Goal: Find specific page/section: Find specific page/section

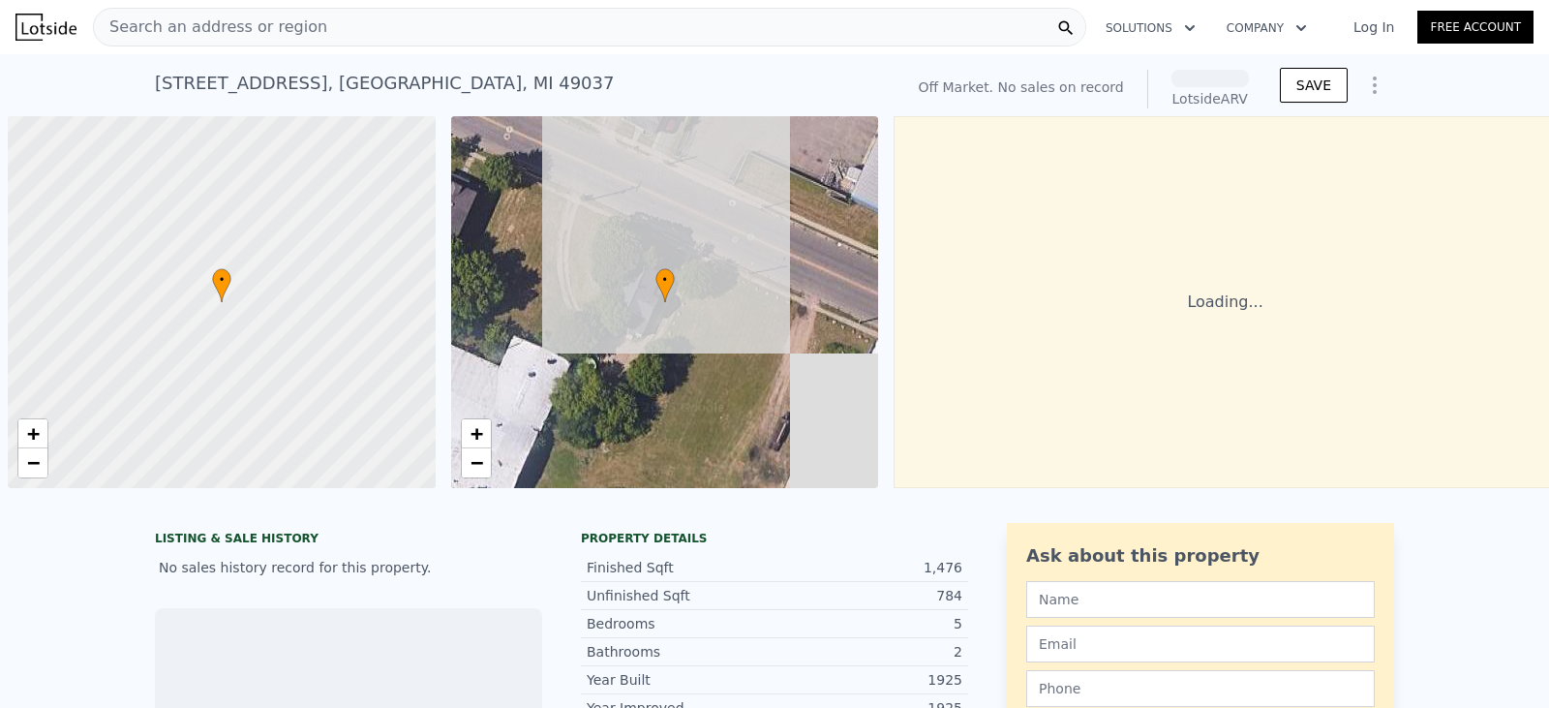
scroll to position [0, 8]
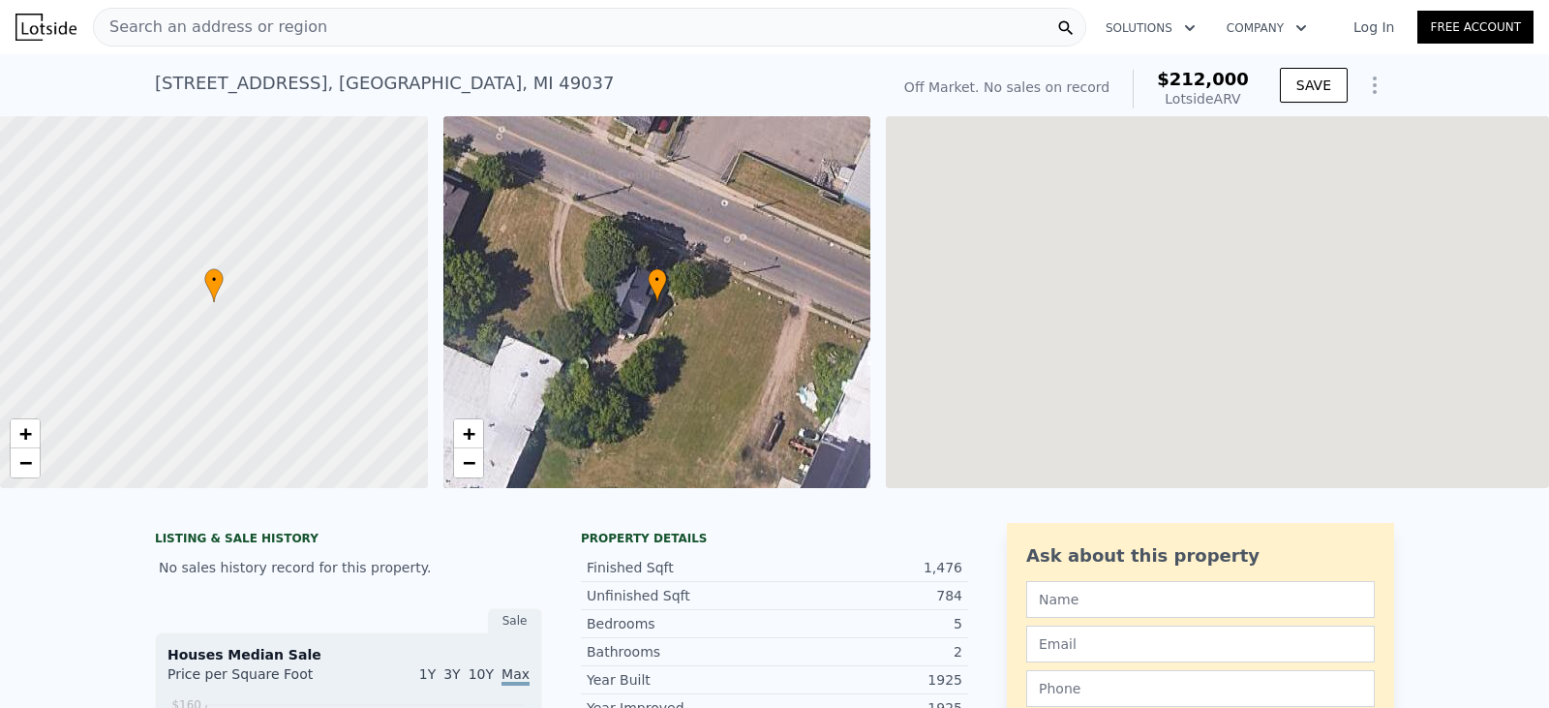
click at [246, 20] on span "Search an address or region" at bounding box center [210, 26] width 233 height 23
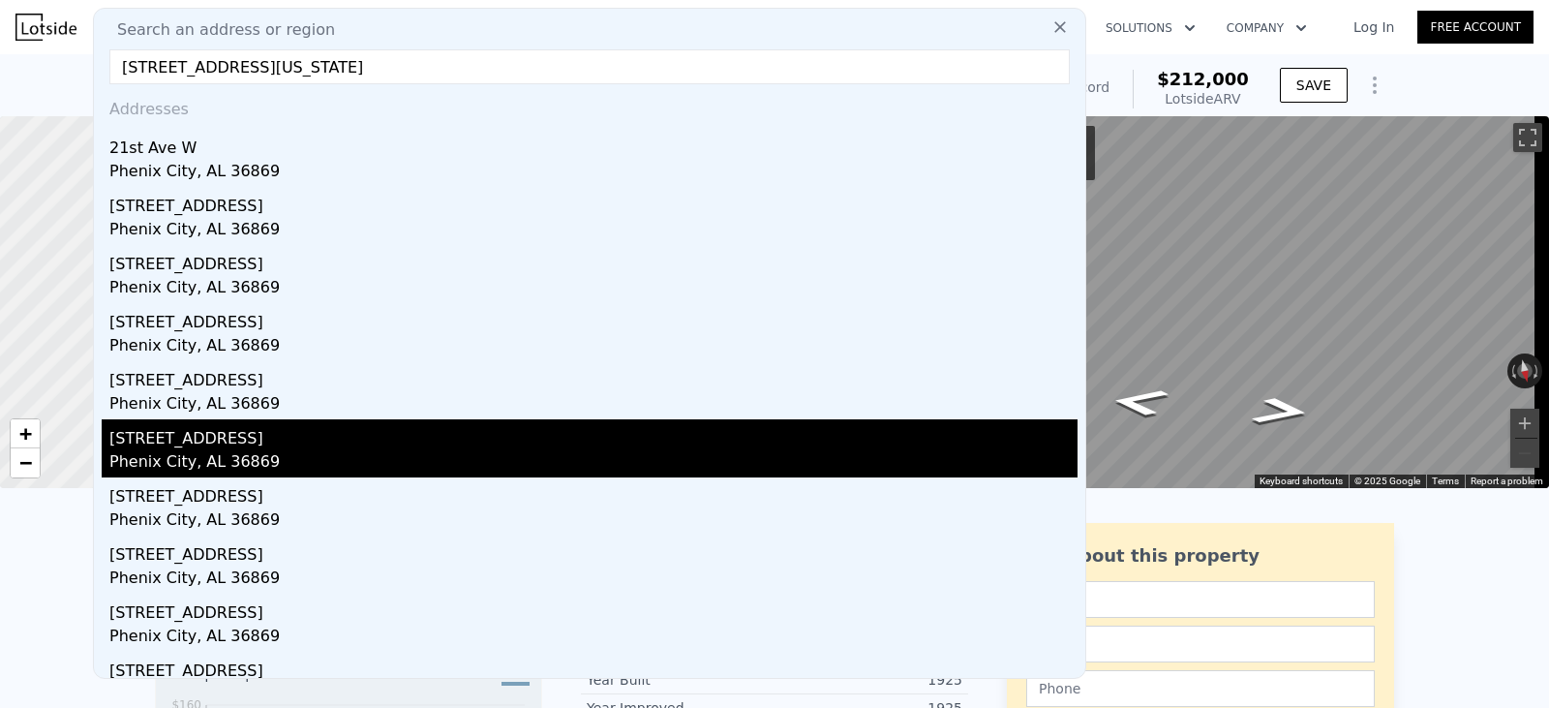
scroll to position [0, 0]
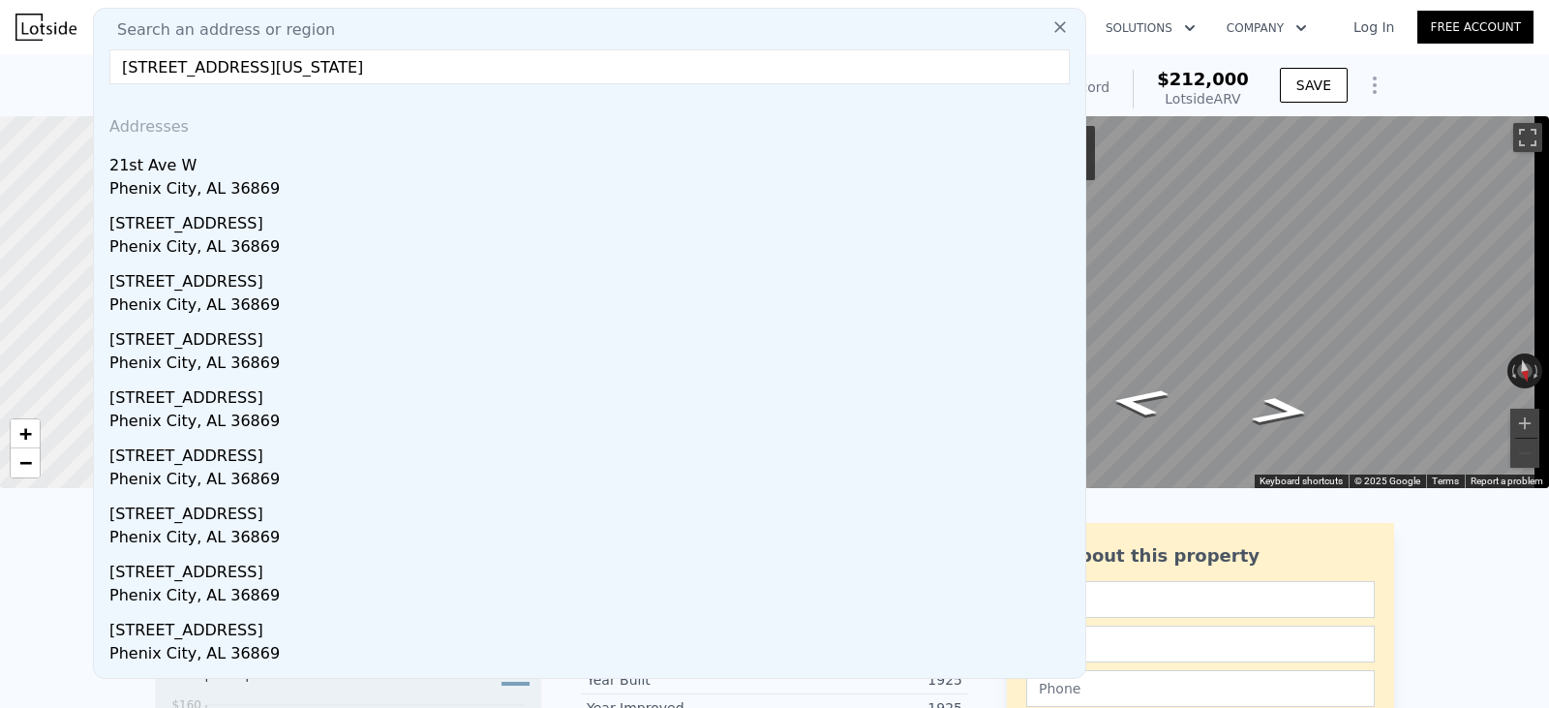
type input "[STREET_ADDRESS][US_STATE]"
click at [1050, 24] on icon at bounding box center [1059, 26] width 19 height 19
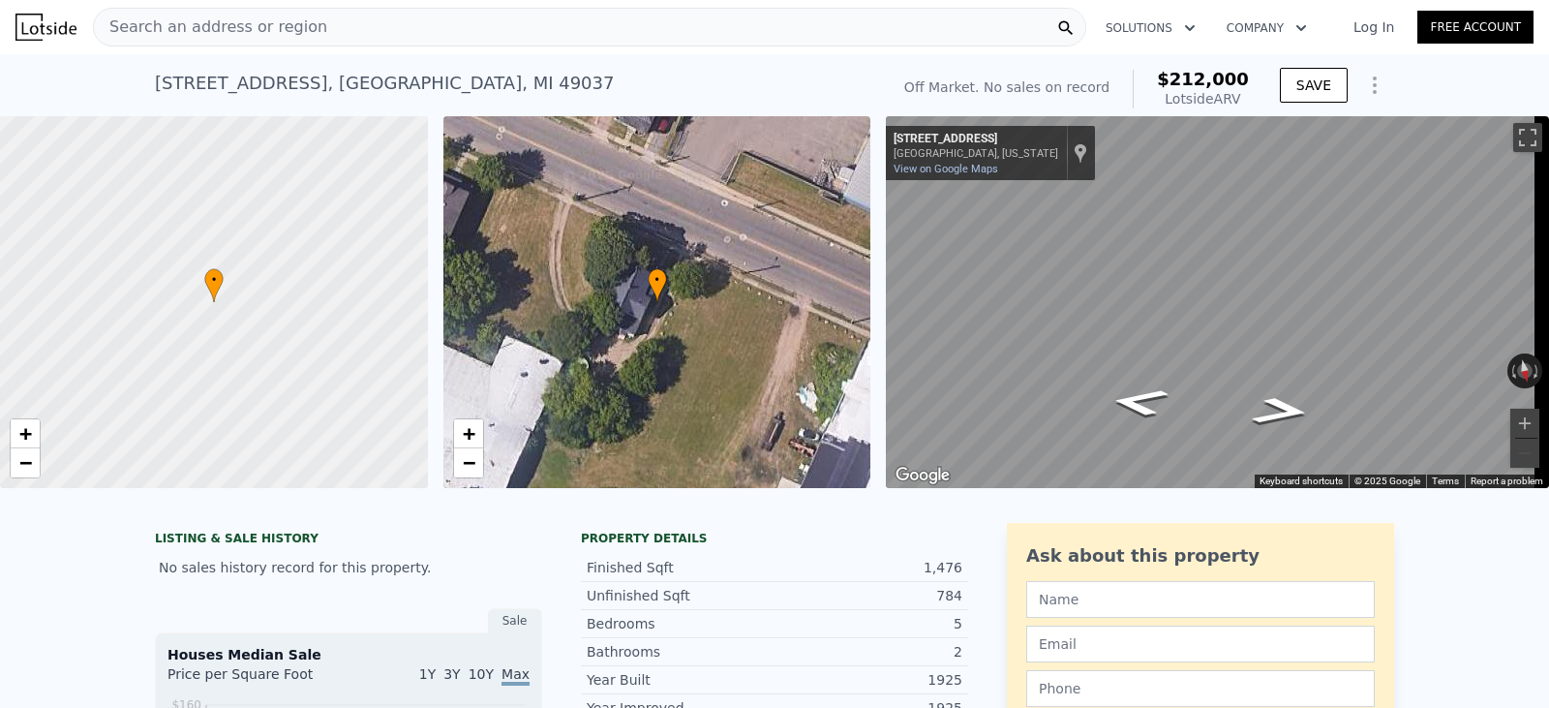
click at [252, 29] on span "Search an address or region" at bounding box center [210, 26] width 233 height 23
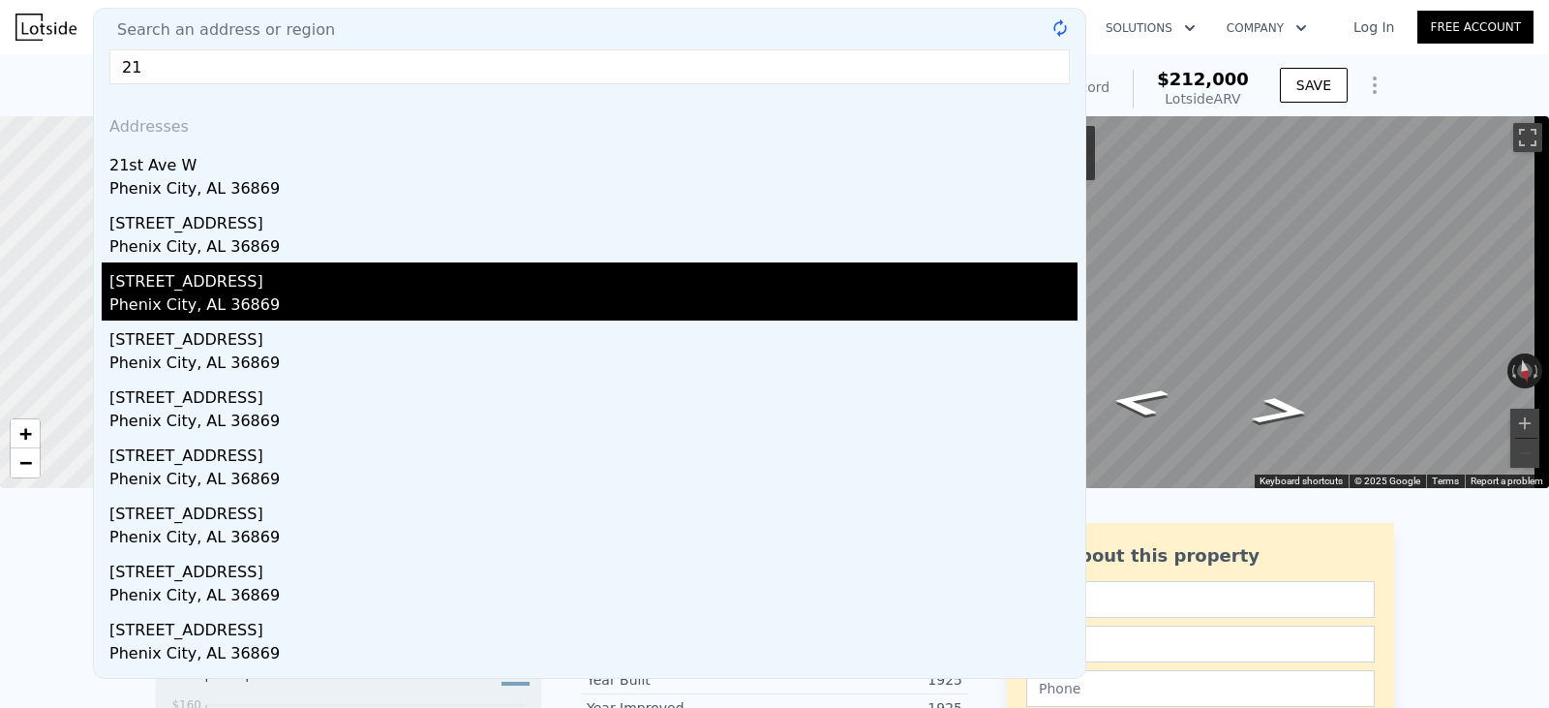
type input "2"
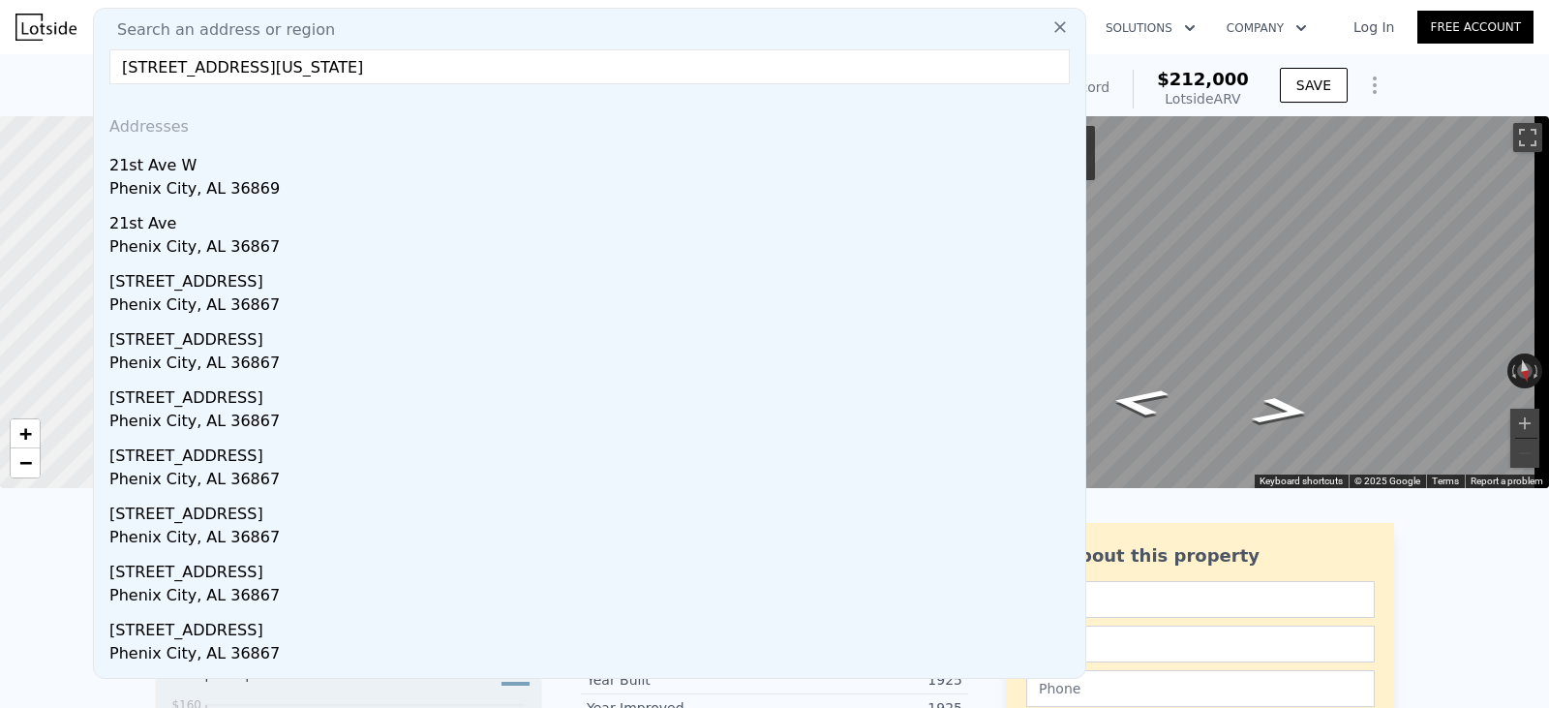
type input "[STREET_ADDRESS][US_STATE]"
type textarea "ix city"
drag, startPoint x: 312, startPoint y: 72, endPoint x: 109, endPoint y: 74, distance: 202.3
click at [109, 74] on input "[STREET_ADDRESS][US_STATE]" at bounding box center [589, 66] width 960 height 35
paste input "[STREET_ADDRESS]"
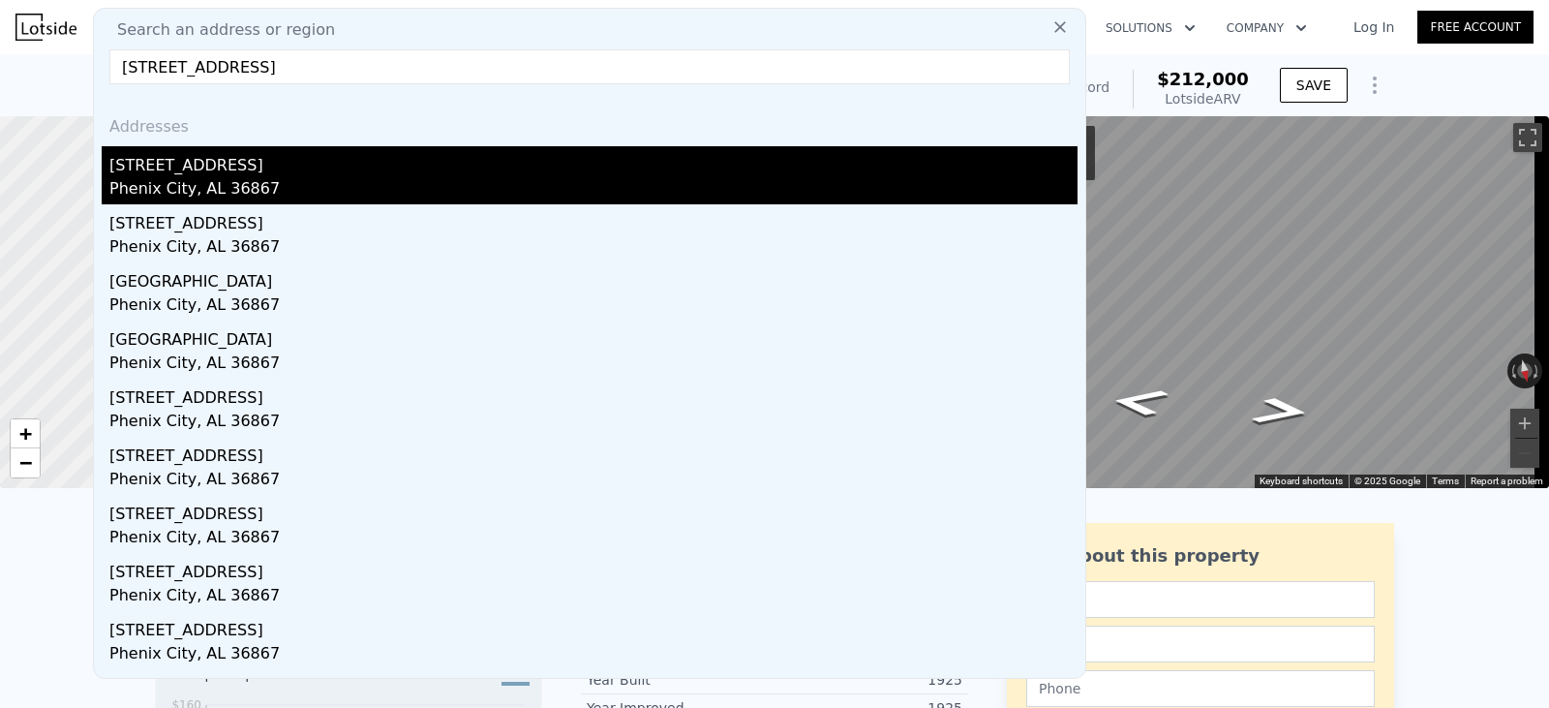
type input "[STREET_ADDRESS]"
click at [165, 180] on div "Phenix City, AL 36867" at bounding box center [593, 190] width 968 height 27
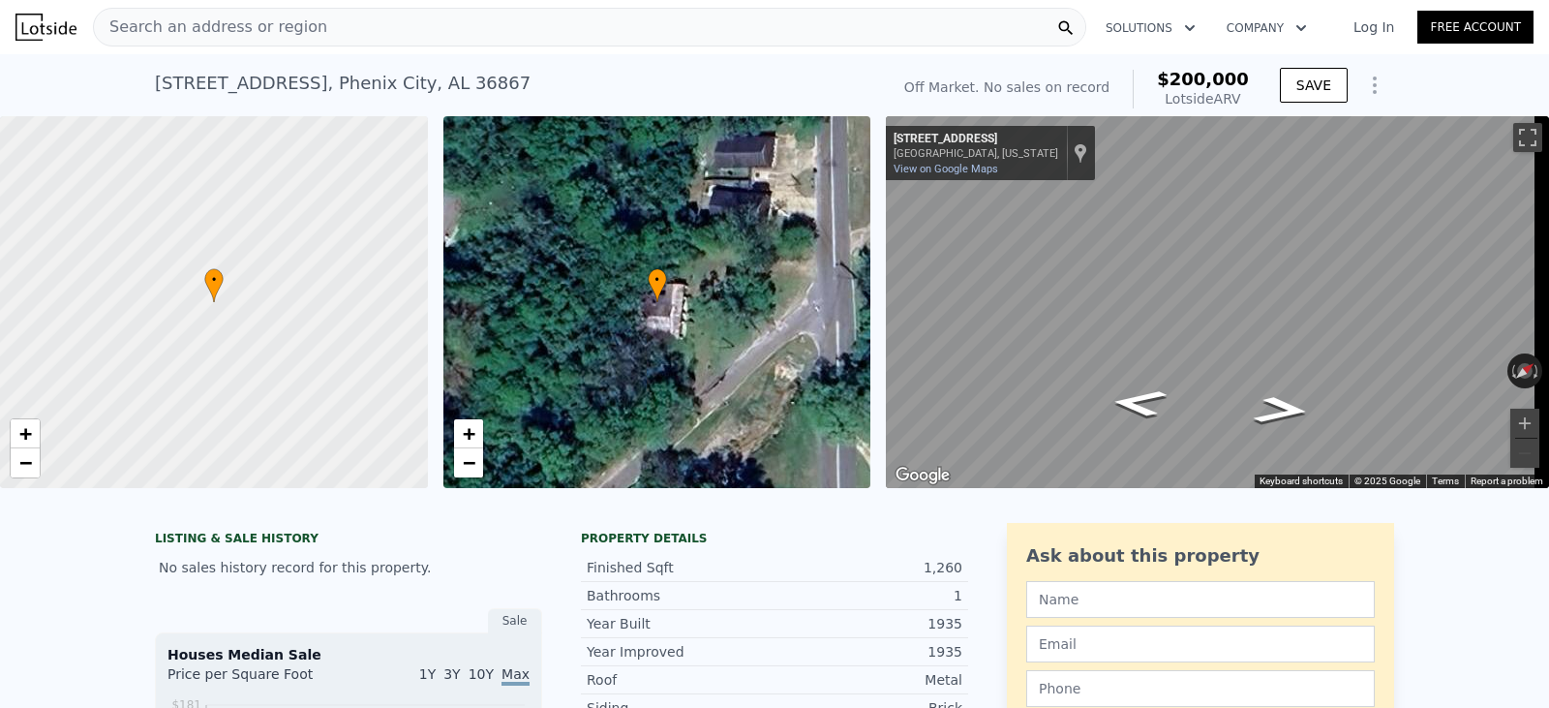
click at [280, 27] on span "Search an address or region" at bounding box center [210, 26] width 233 height 23
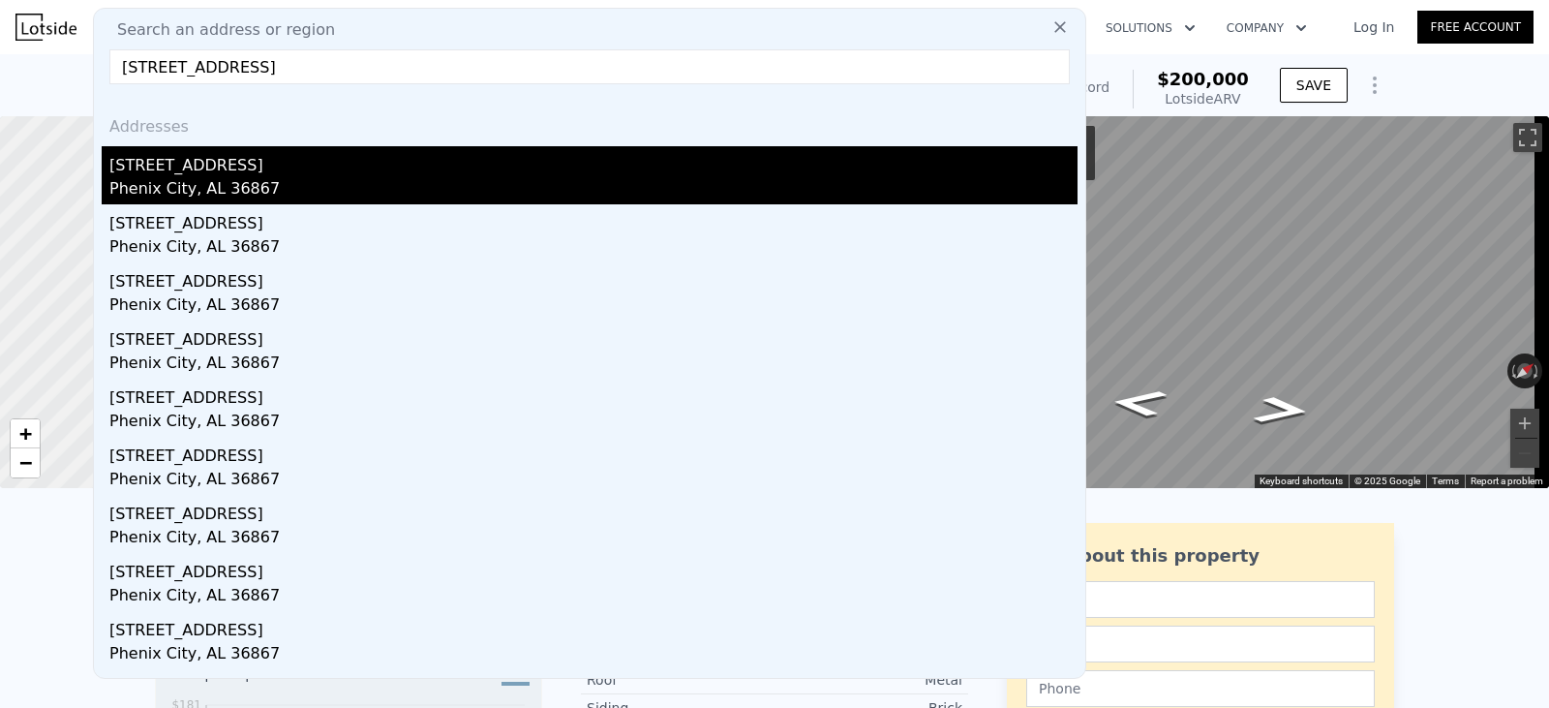
type input "[STREET_ADDRESS]"
click at [247, 178] on div "Phenix City, AL 36867" at bounding box center [593, 190] width 968 height 27
